Goal: Information Seeking & Learning: Learn about a topic

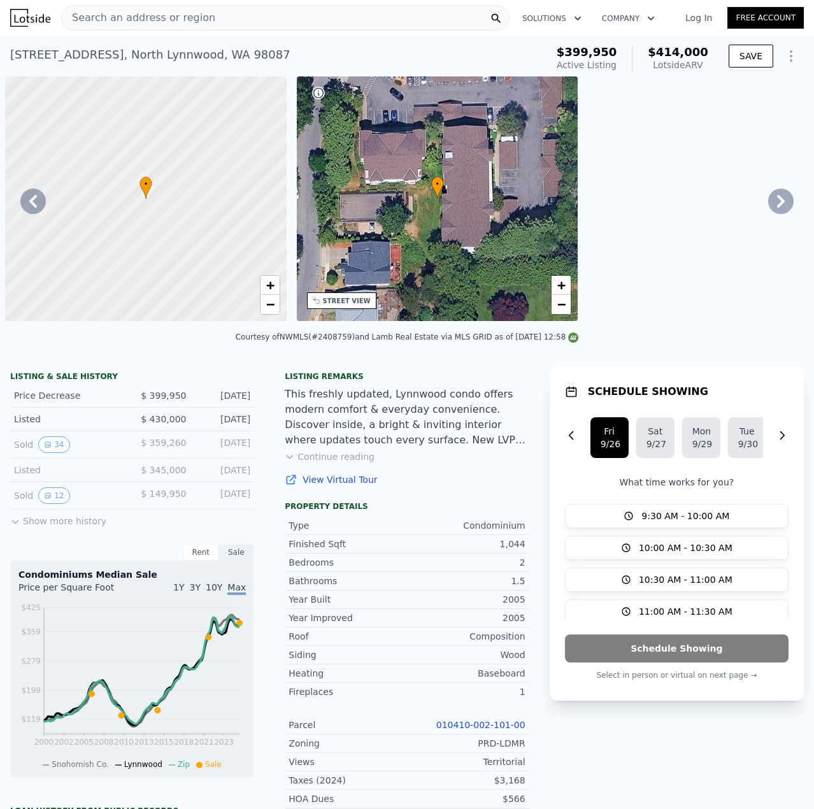
scroll to position [0, 6561]
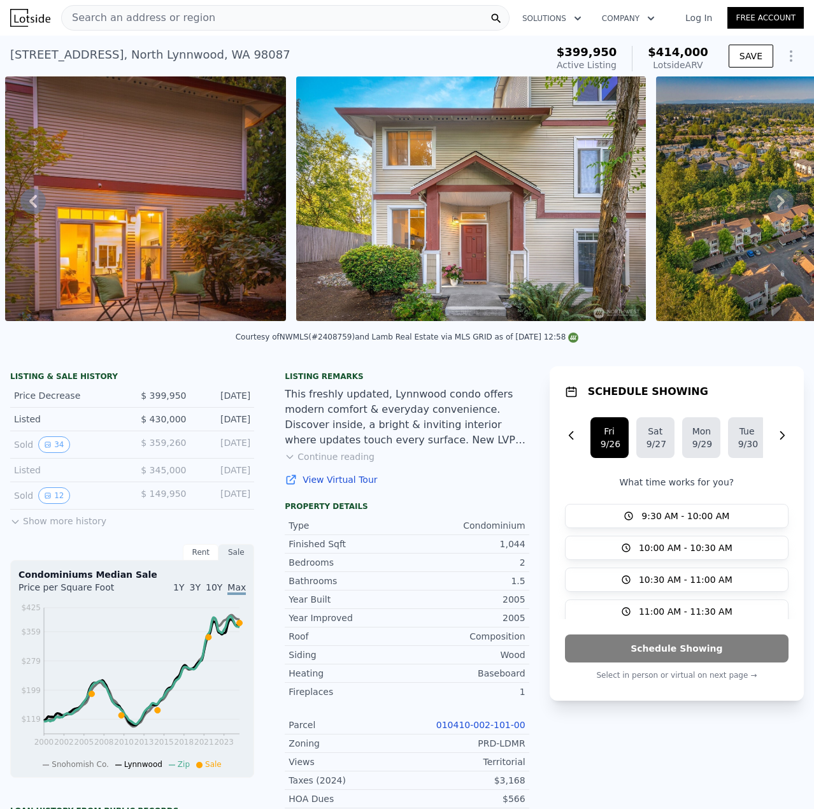
type input "2"
type input "1"
type input "698"
type input "776"
type input "2688"
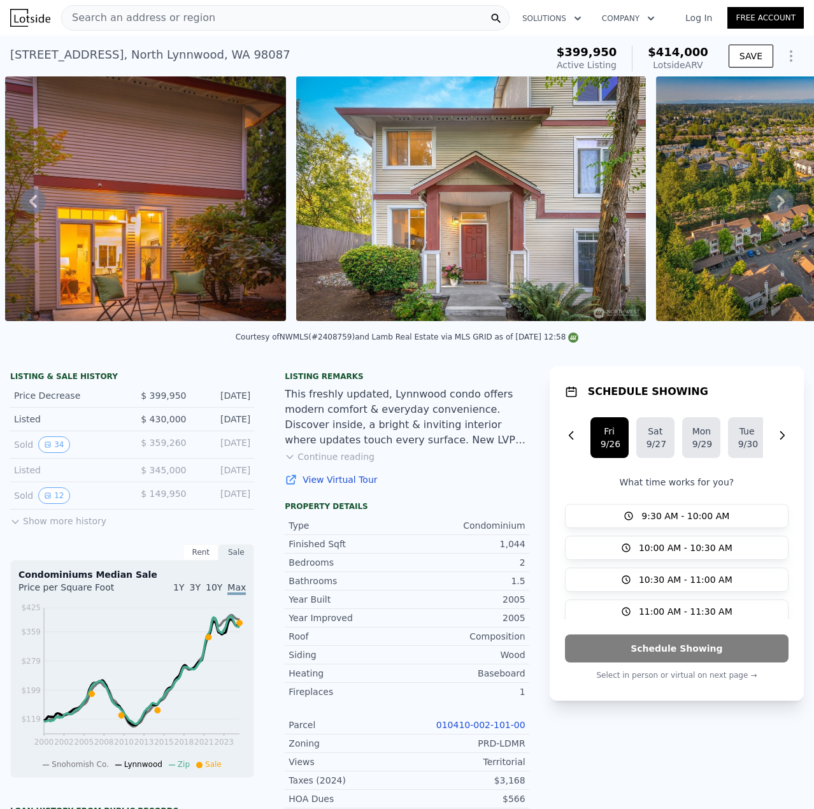
type input "5400"
type input "$ 306,000"
type input "5"
type input "$ 28,007"
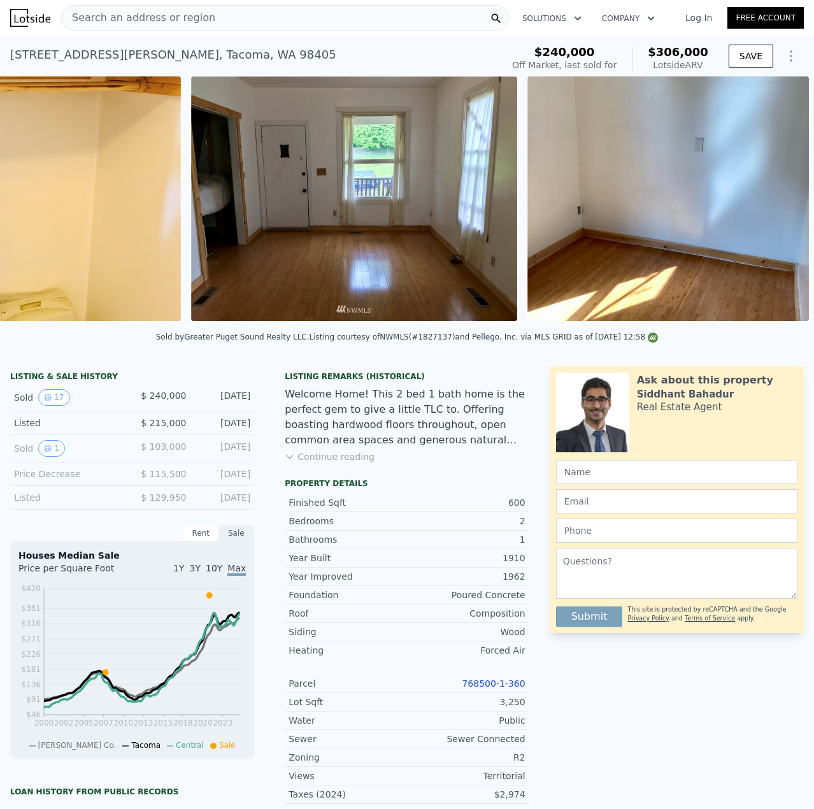
scroll to position [0, 4780]
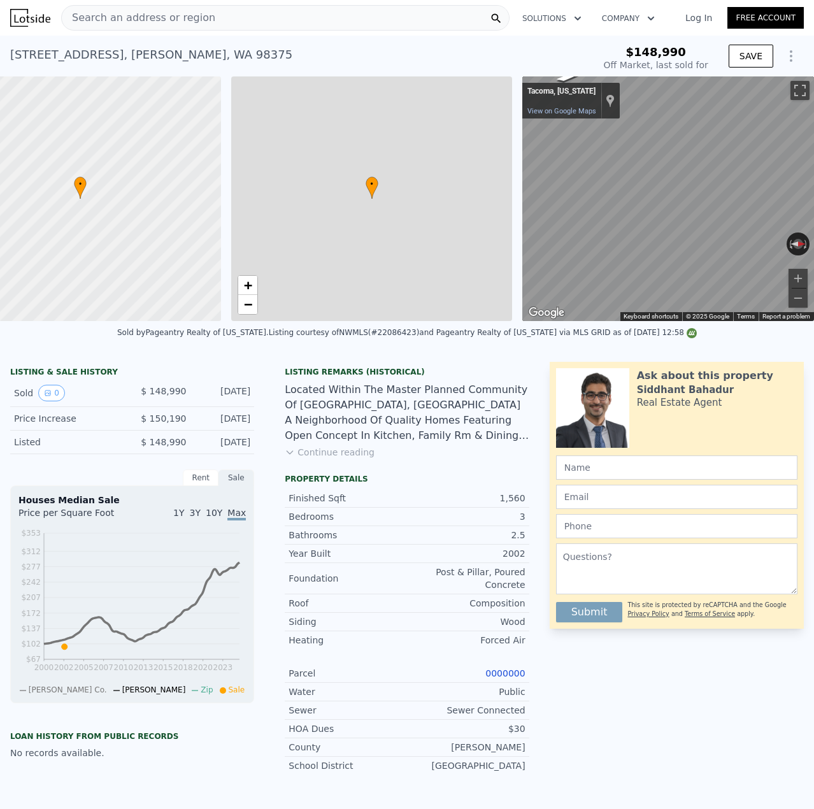
type input "4"
type input "1.75"
type input "2.5"
type input "1292"
type input "2163"
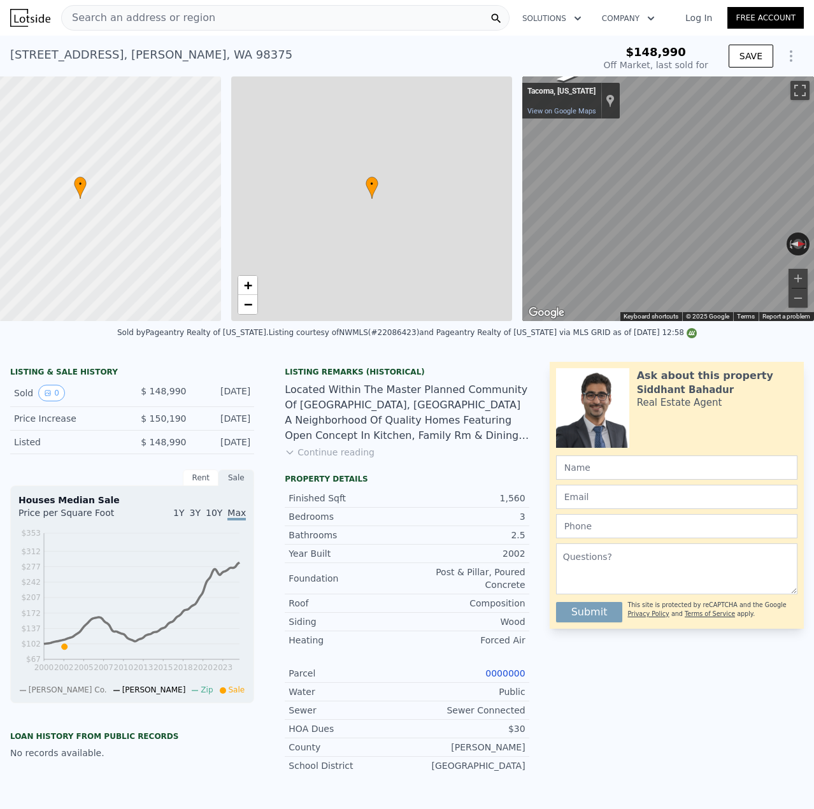
type input "4341"
type input "12600"
type input "$ 504,000"
type input "4"
type input "$ 307,935"
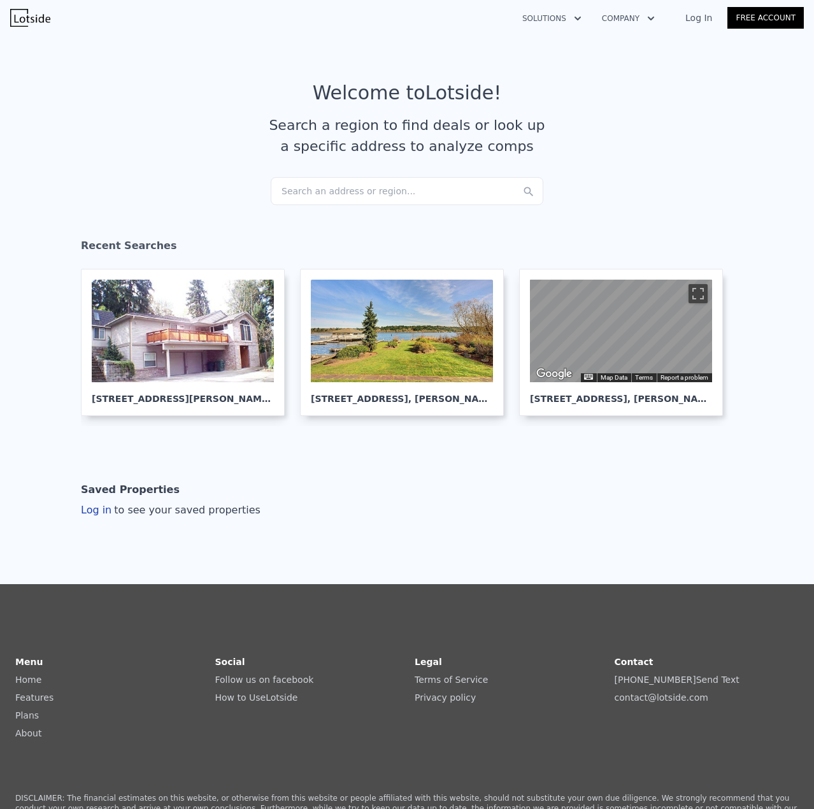
click at [319, 190] on div "Search an address or region..." at bounding box center [407, 191] width 273 height 28
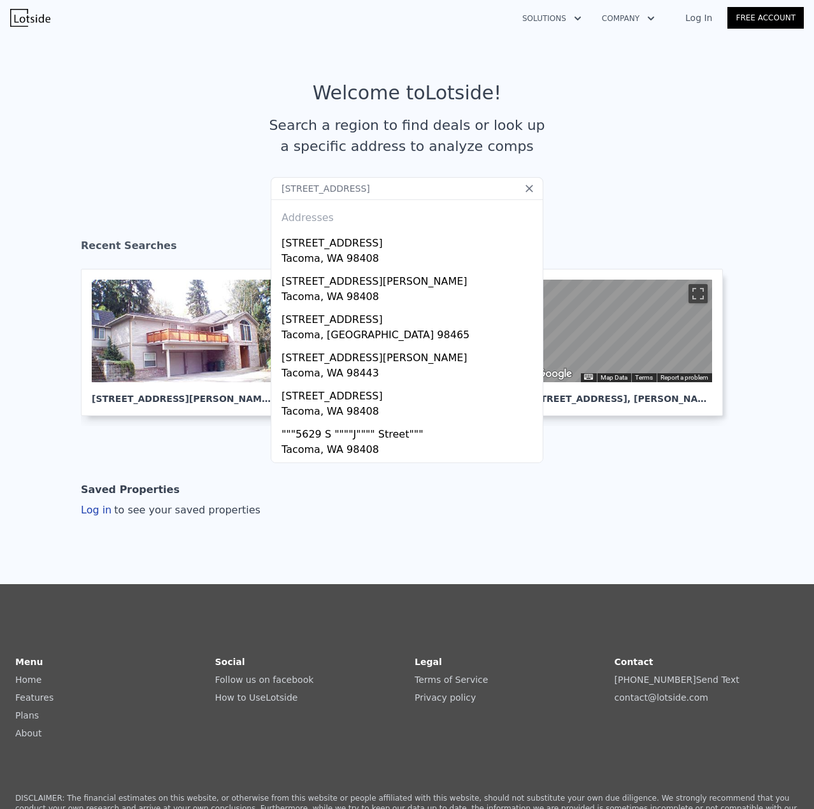
click at [296, 187] on input "[STREET_ADDRESS]" at bounding box center [407, 188] width 273 height 23
